Goal: Use online tool/utility: Utilize a website feature to perform a specific function

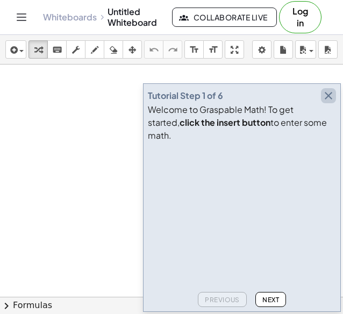
click at [332, 102] on icon "button" at bounding box center [328, 95] width 13 height 13
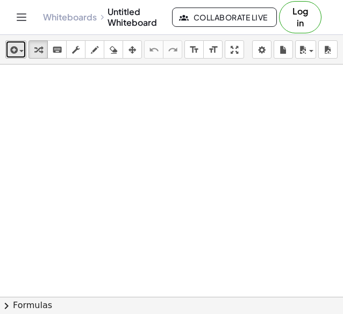
click at [16, 51] on icon "button" at bounding box center [13, 49] width 10 height 13
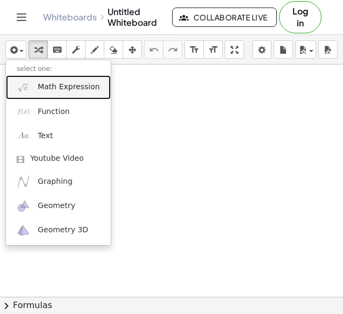
click at [39, 92] on link "Math Expression" at bounding box center [58, 87] width 105 height 24
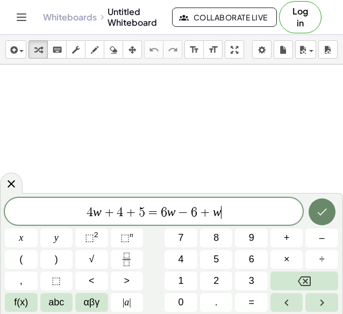
click at [317, 214] on icon "Done" at bounding box center [321, 211] width 13 height 13
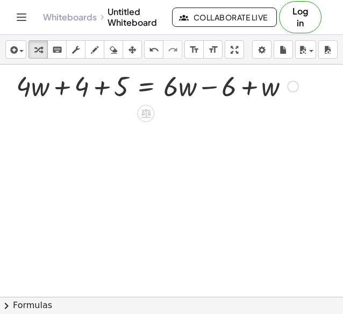
click at [102, 89] on div at bounding box center [157, 85] width 293 height 37
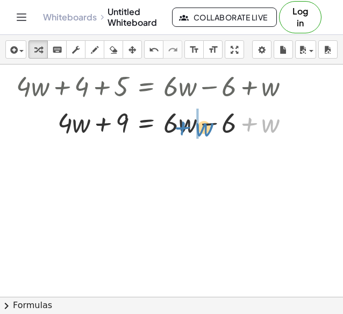
drag, startPoint x: 263, startPoint y: 123, endPoint x: 198, endPoint y: 127, distance: 65.6
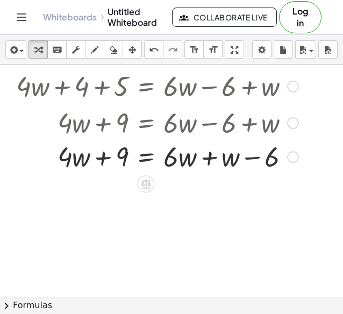
click at [215, 126] on div at bounding box center [157, 122] width 293 height 37
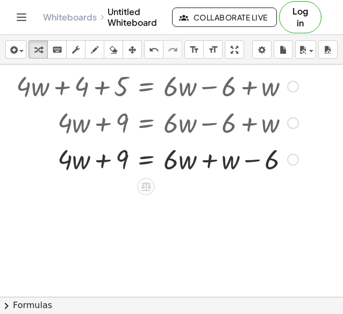
click at [206, 154] on div at bounding box center [157, 158] width 293 height 37
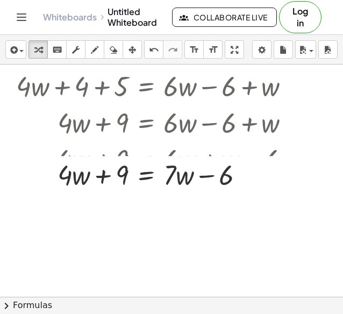
scroll to position [43, 0]
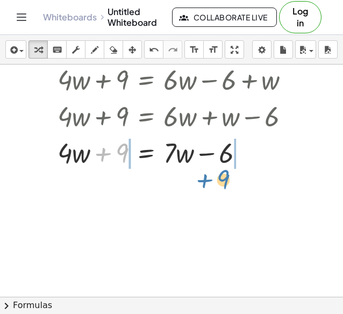
drag, startPoint x: 110, startPoint y: 154, endPoint x: 209, endPoint y: 182, distance: 103.3
click at [209, 182] on div "+ · 4 · w + 4 + 5 = + · 6 · w − 6 + w + · 4 · w + 9 = + · 6 · w − 6 + w + · 4 ·…" at bounding box center [171, 253] width 343 height 464
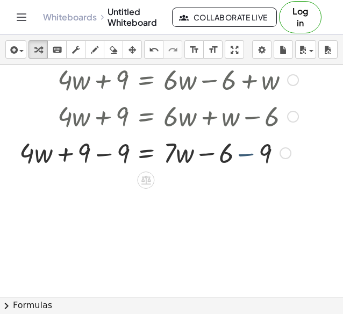
click at [250, 168] on div at bounding box center [157, 152] width 293 height 37
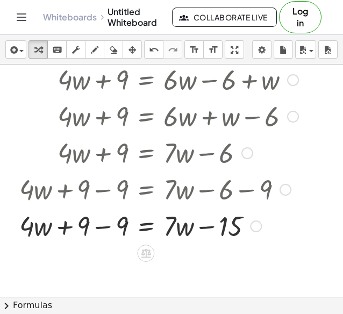
click at [107, 230] on div at bounding box center [157, 225] width 293 height 37
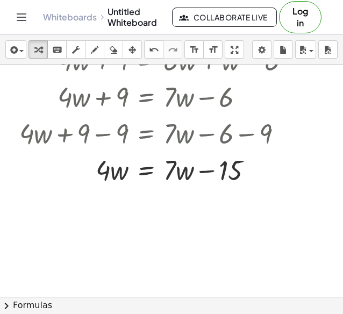
scroll to position [99, 0]
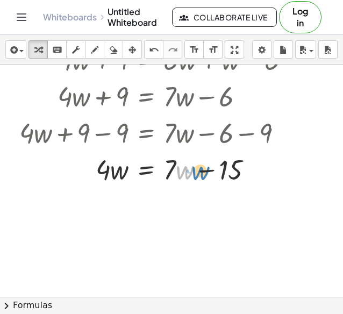
drag, startPoint x: 178, startPoint y: 167, endPoint x: 191, endPoint y: 169, distance: 13.0
click at [191, 169] on div at bounding box center [157, 168] width 293 height 37
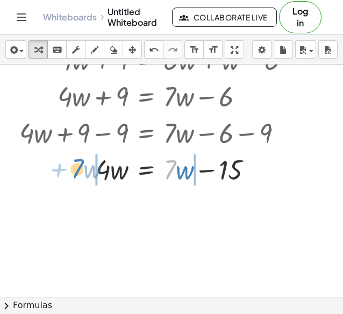
drag, startPoint x: 173, startPoint y: 166, endPoint x: 81, endPoint y: 165, distance: 92.4
click at [81, 165] on div at bounding box center [157, 168] width 293 height 37
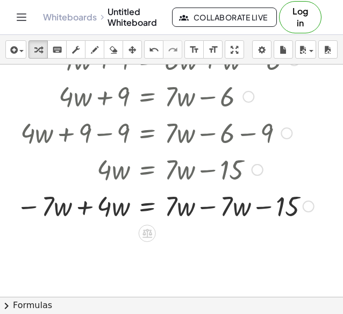
click at [77, 215] on div at bounding box center [165, 205] width 308 height 37
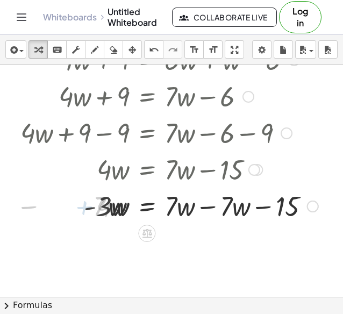
click at [193, 207] on div at bounding box center [167, 205] width 311 height 37
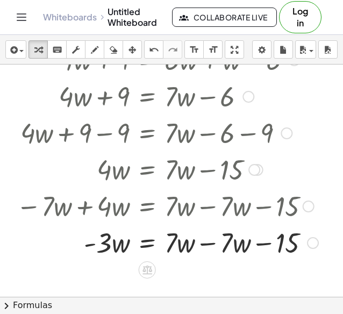
click at [217, 246] on div at bounding box center [167, 241] width 313 height 37
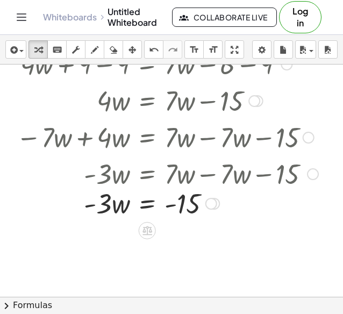
scroll to position [169, 0]
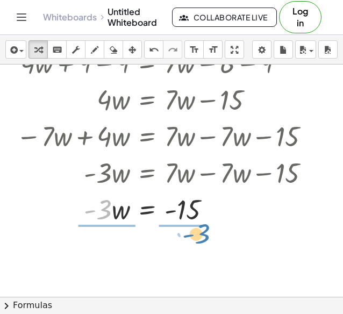
drag, startPoint x: 108, startPoint y: 216, endPoint x: 207, endPoint y: 240, distance: 101.2
click at [207, 240] on div "+ · 4 · w + 4 + 5 = + · 6 · w − 6 + w + · 4 · w + 9 = + · 6 · w − 6 + w + · 4 ·…" at bounding box center [171, 127] width 343 height 464
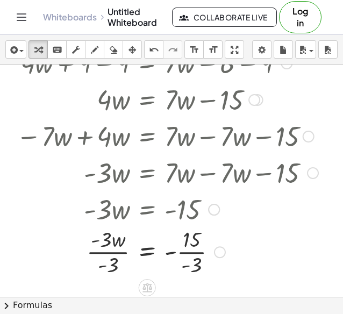
click at [107, 212] on div at bounding box center [162, 208] width 309 height 37
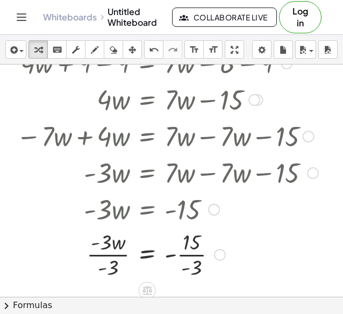
click at [115, 255] on div at bounding box center [167, 254] width 313 height 54
click at [198, 254] on div at bounding box center [167, 254] width 313 height 54
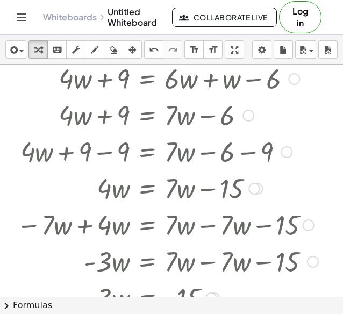
scroll to position [0, 0]
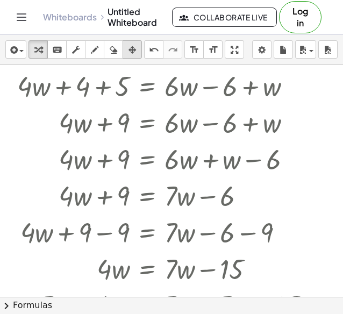
click at [125, 42] on button "arrange" at bounding box center [131, 49] width 19 height 18
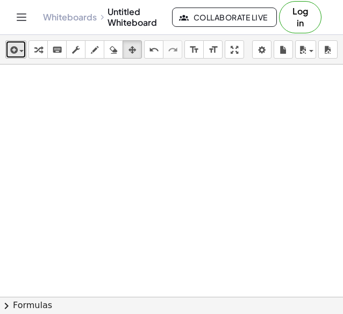
click at [18, 51] on div "button" at bounding box center [16, 49] width 16 height 13
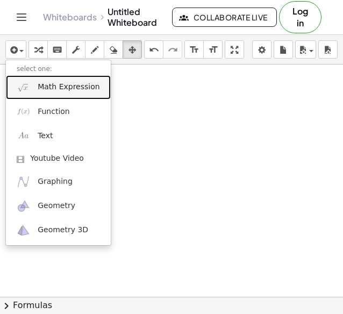
click at [45, 86] on span "Math Expression" at bounding box center [69, 87] width 62 height 11
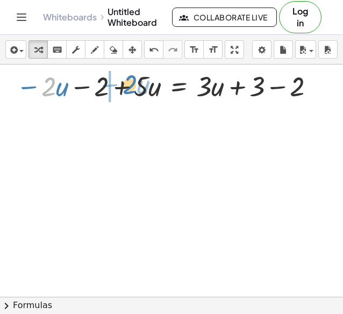
drag, startPoint x: 48, startPoint y: 91, endPoint x: 130, endPoint y: 89, distance: 81.6
click at [130, 89] on div at bounding box center [167, 85] width 313 height 37
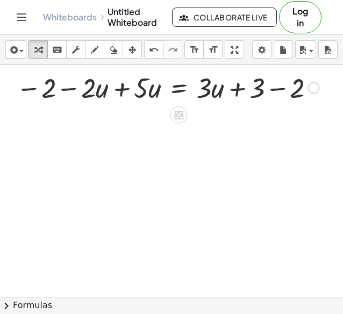
click at [130, 89] on div at bounding box center [167, 86] width 313 height 37
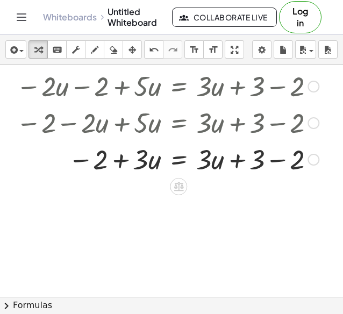
click at [262, 159] on div at bounding box center [167, 158] width 313 height 37
click at [274, 159] on div at bounding box center [167, 158] width 313 height 37
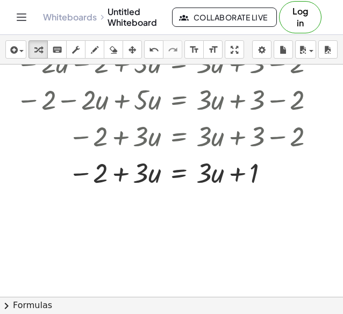
scroll to position [58, 0]
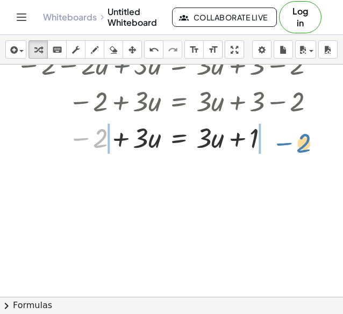
drag, startPoint x: 98, startPoint y: 144, endPoint x: 299, endPoint y: 149, distance: 200.9
click at [299, 149] on div at bounding box center [167, 137] width 313 height 37
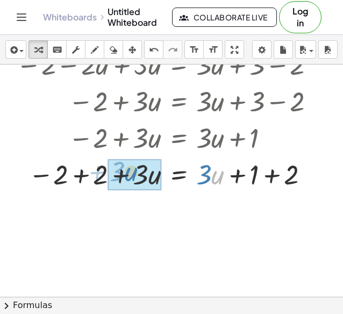
drag, startPoint x: 212, startPoint y: 144, endPoint x: 125, endPoint y: 141, distance: 86.5
click at [178, 28] on div "− · 2 · u − 2 + · 5 · u = + · 3 · u + 3 − 2 − 2 − · 2 · u + · 5 · u = + · 3 · u…" at bounding box center [178, 28] width 0 height 0
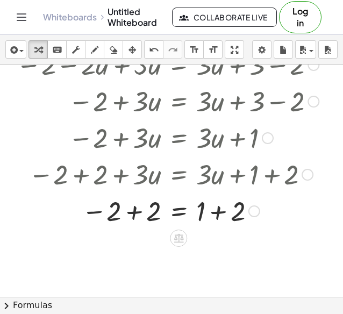
click at [137, 198] on div at bounding box center [167, 210] width 313 height 37
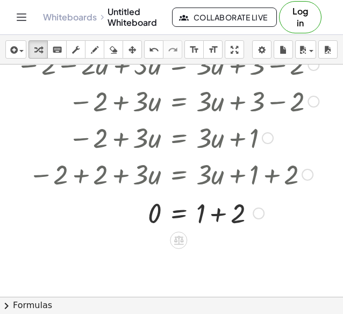
click at [219, 217] on div at bounding box center [167, 212] width 313 height 37
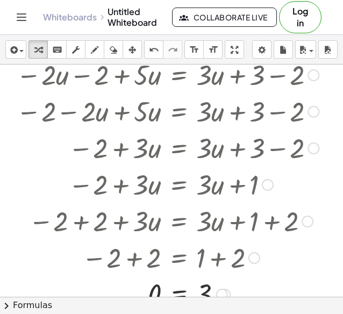
scroll to position [0, 0]
